Goal: Task Accomplishment & Management: Use online tool/utility

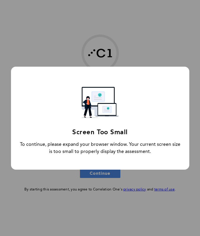
click at [127, 157] on div "Screen Too Small To continue, please expand your browser window. Your current s…" at bounding box center [100, 118] width 179 height 103
click at [143, 180] on div "Screen Too Small To continue, please expand your browser window. Your current s…" at bounding box center [100, 118] width 200 height 236
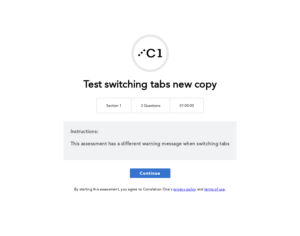
click at [139, 172] on button "Continue" at bounding box center [150, 173] width 40 height 10
